Goal: Transaction & Acquisition: Purchase product/service

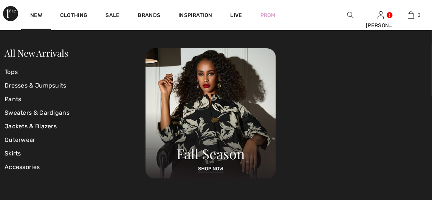
click at [58, 113] on link "Sweaters & Cardigans" at bounding box center [75, 113] width 141 height 14
click at [33, 14] on link "New" at bounding box center [36, 16] width 12 height 8
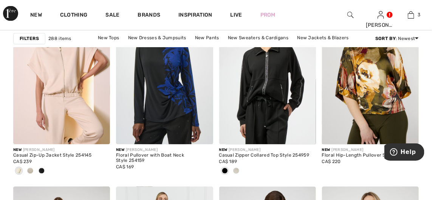
scroll to position [498, 0]
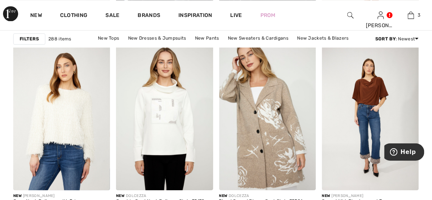
click at [262, 163] on img at bounding box center [267, 117] width 97 height 145
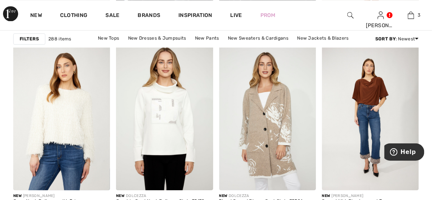
scroll to position [2594, 0]
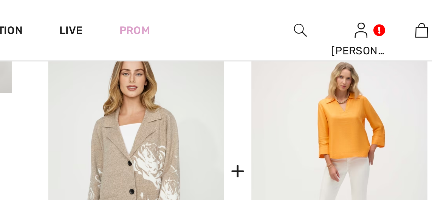
scroll to position [309, 0]
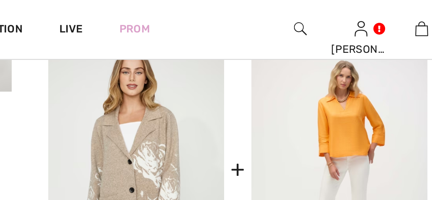
click at [283, 79] on img at bounding box center [269, 85] width 88 height 132
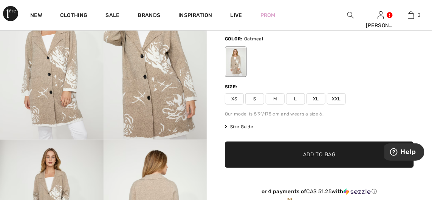
scroll to position [60, 0]
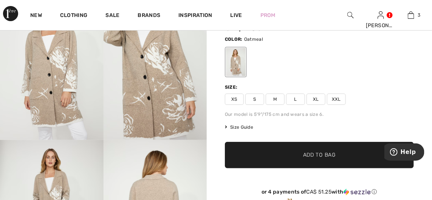
click at [274, 98] on span "M" at bounding box center [275, 99] width 19 height 11
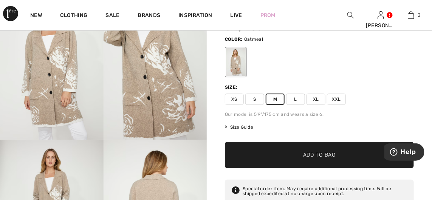
click at [320, 156] on span "Add to Bag" at bounding box center [319, 156] width 32 height 8
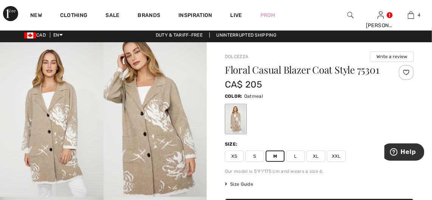
scroll to position [0, 0]
